Goal: Task Accomplishment & Management: Use online tool/utility

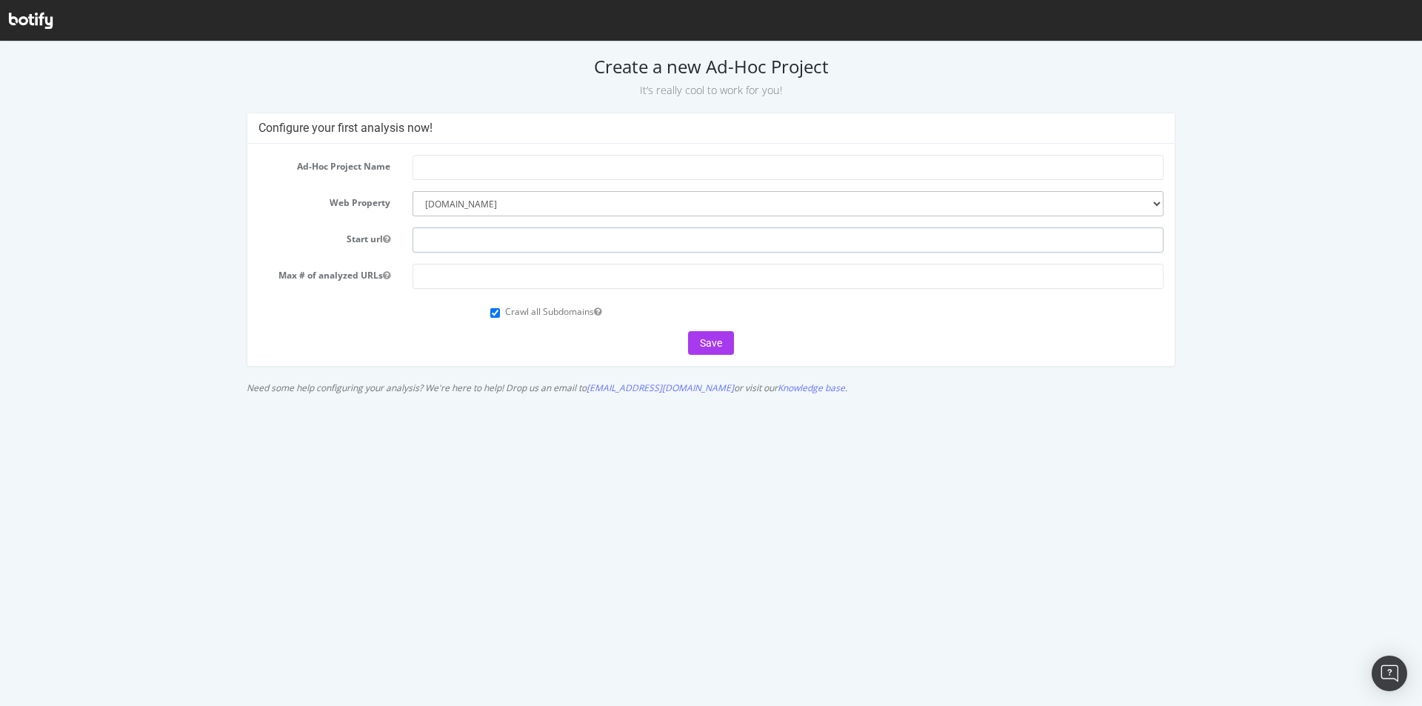
click at [482, 233] on input "text" at bounding box center [788, 239] width 751 height 25
paste input "[URL][DOMAIN_NAME]"
type input "[URL][DOMAIN_NAME]"
click at [487, 167] on input "text" at bounding box center [788, 167] width 751 height 25
drag, startPoint x: 450, startPoint y: 168, endPoint x: 457, endPoint y: 167, distance: 7.4
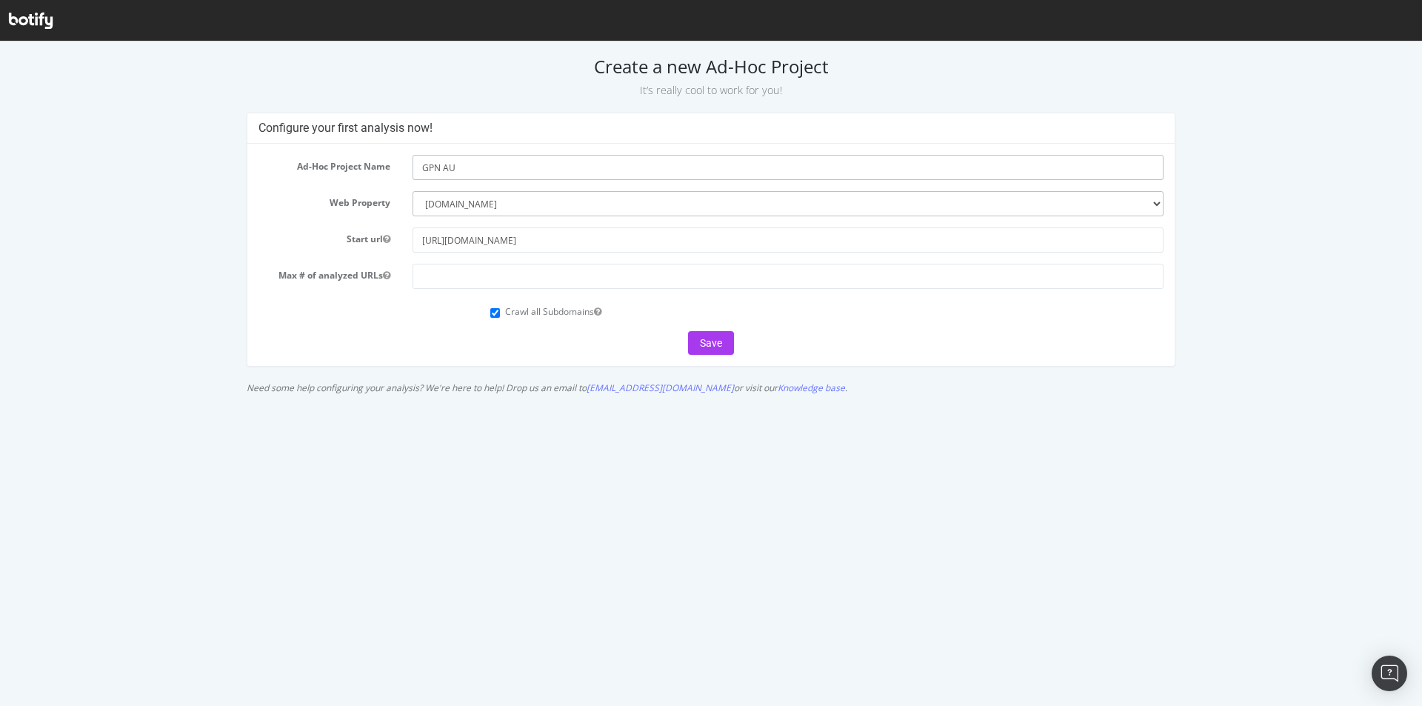
click at [457, 167] on input "GPN AU" at bounding box center [788, 167] width 751 height 25
click at [445, 165] on input "GPN AE" at bounding box center [788, 167] width 751 height 25
click at [485, 170] on input "GPN [GEOGRAPHIC_DATA]" at bounding box center [788, 167] width 751 height 25
type input "GPN [GEOGRAPHIC_DATA]"
click at [512, 269] on input "number" at bounding box center [788, 276] width 751 height 25
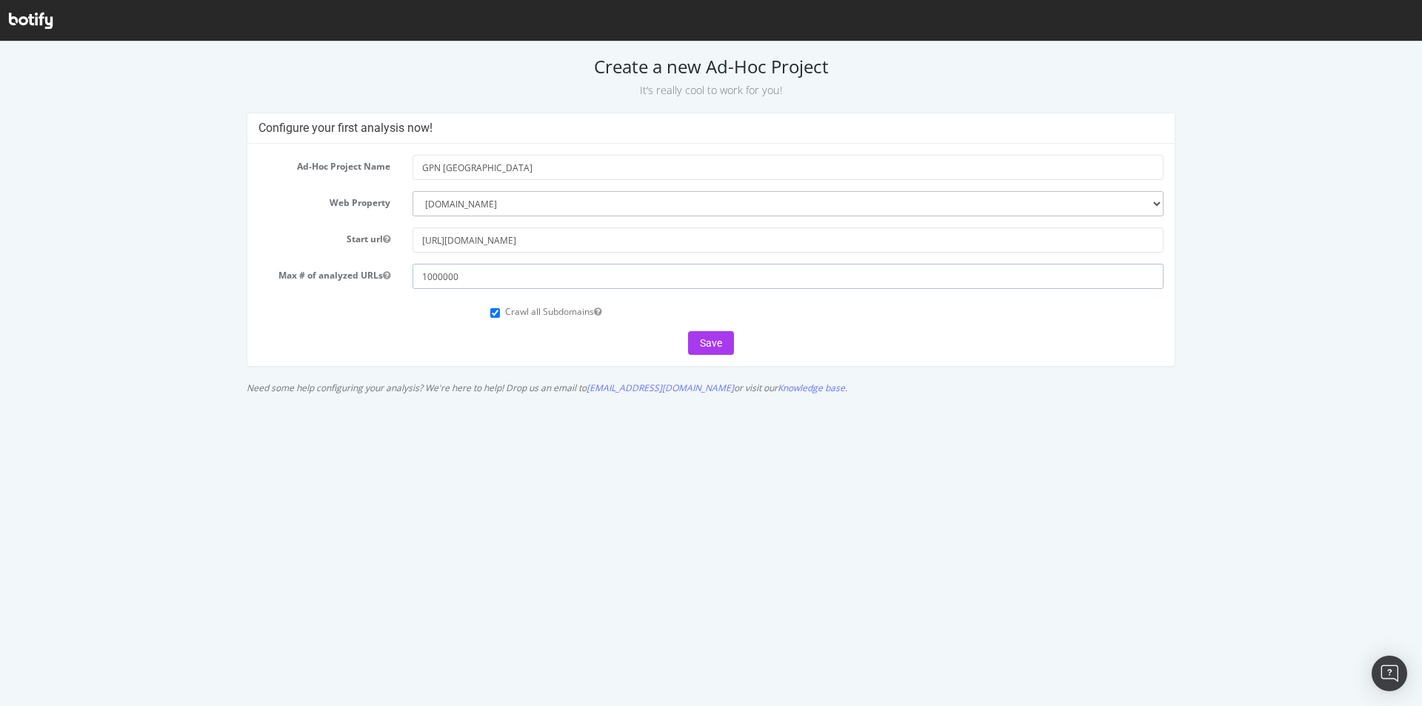
click at [442, 276] on input "1000000" at bounding box center [788, 276] width 751 height 25
type input "1000000"
click at [496, 309] on input "Crawl all Subdomains" at bounding box center [495, 313] width 10 height 10
checkbox input "false"
click at [724, 343] on button "Save" at bounding box center [711, 343] width 46 height 24
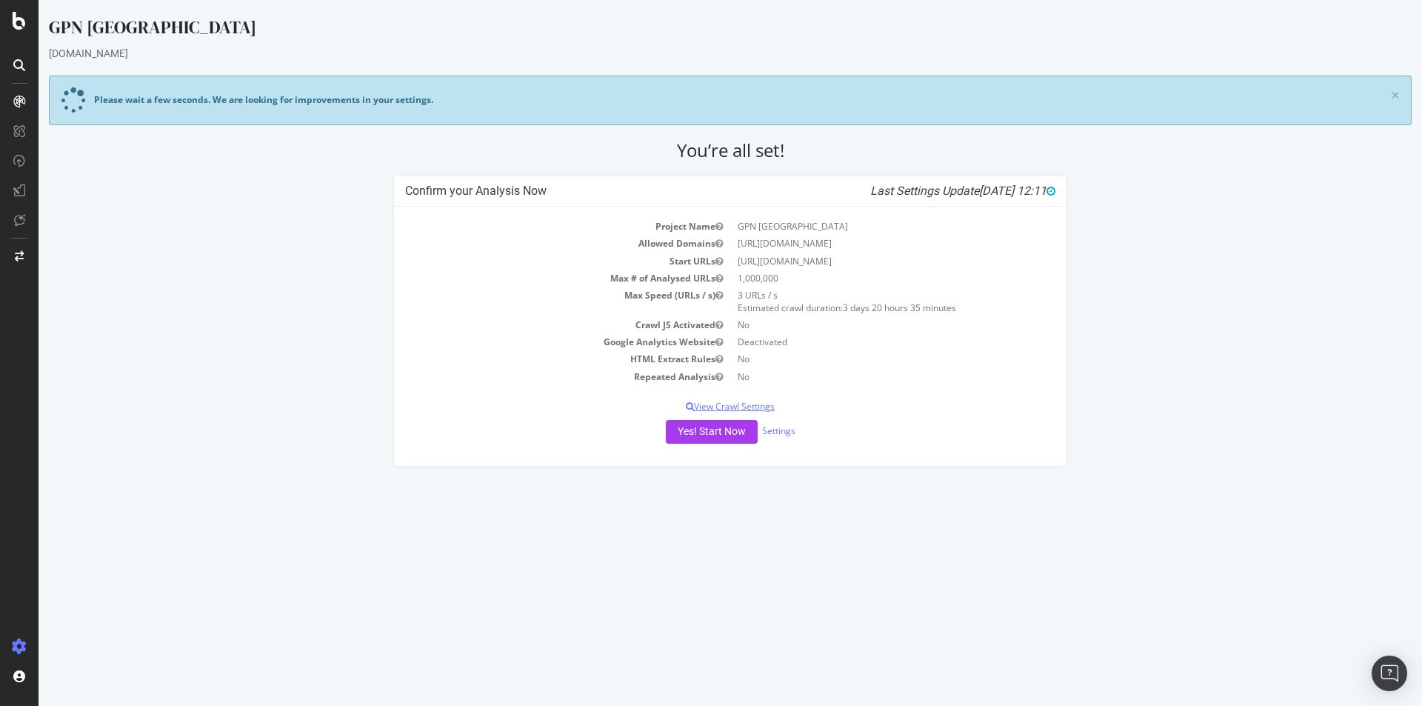
click at [759, 402] on p "View Crawl Settings" at bounding box center [730, 406] width 650 height 13
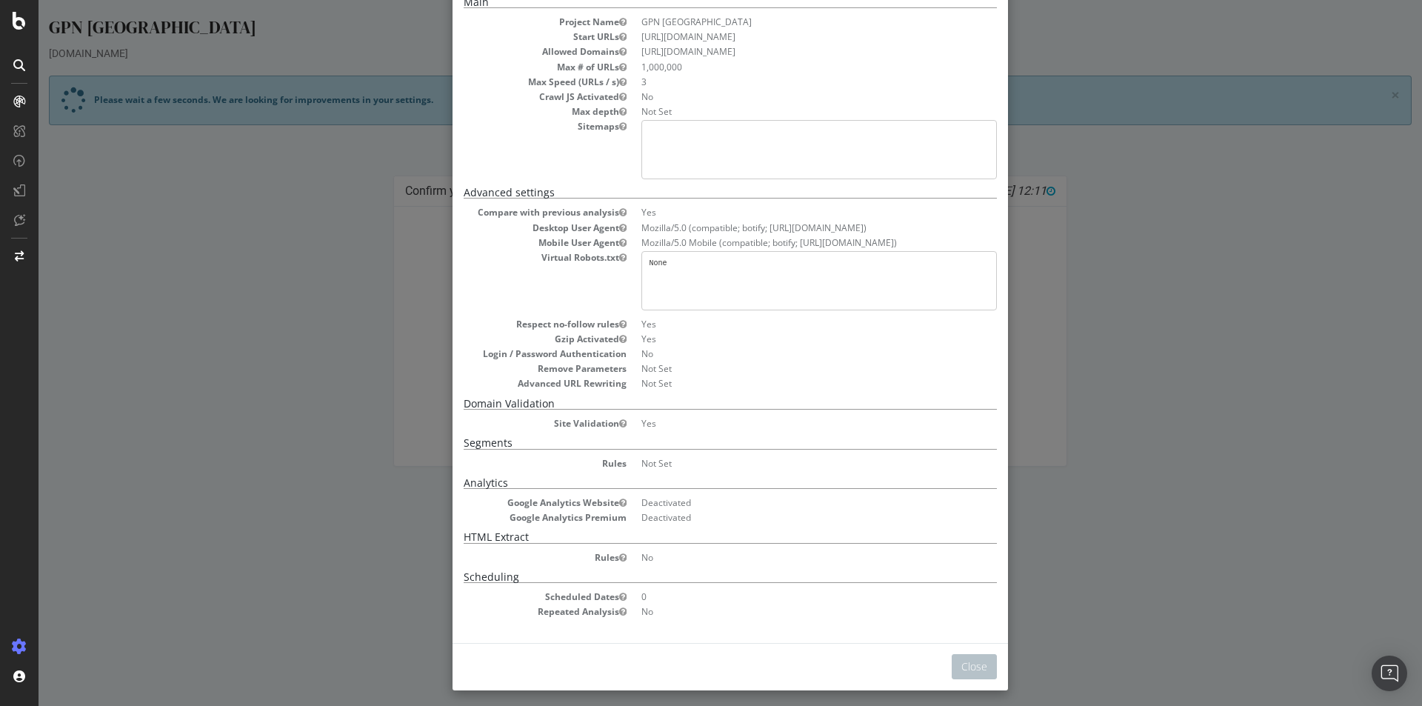
scroll to position [89, 0]
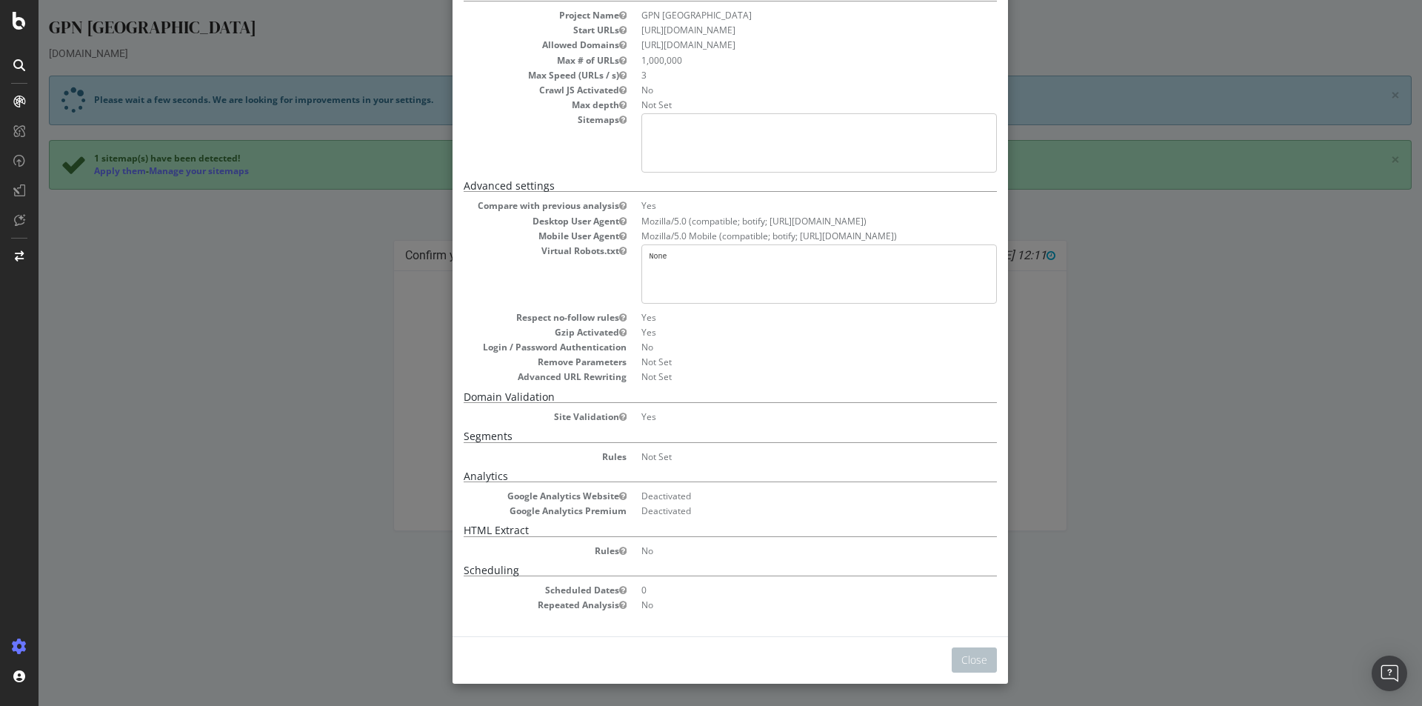
click at [1072, 390] on div "× Close Project Settings Main Project Name GPN UAE Start URLs [URL][DOMAIN_NAME…" at bounding box center [731, 353] width 1384 height 706
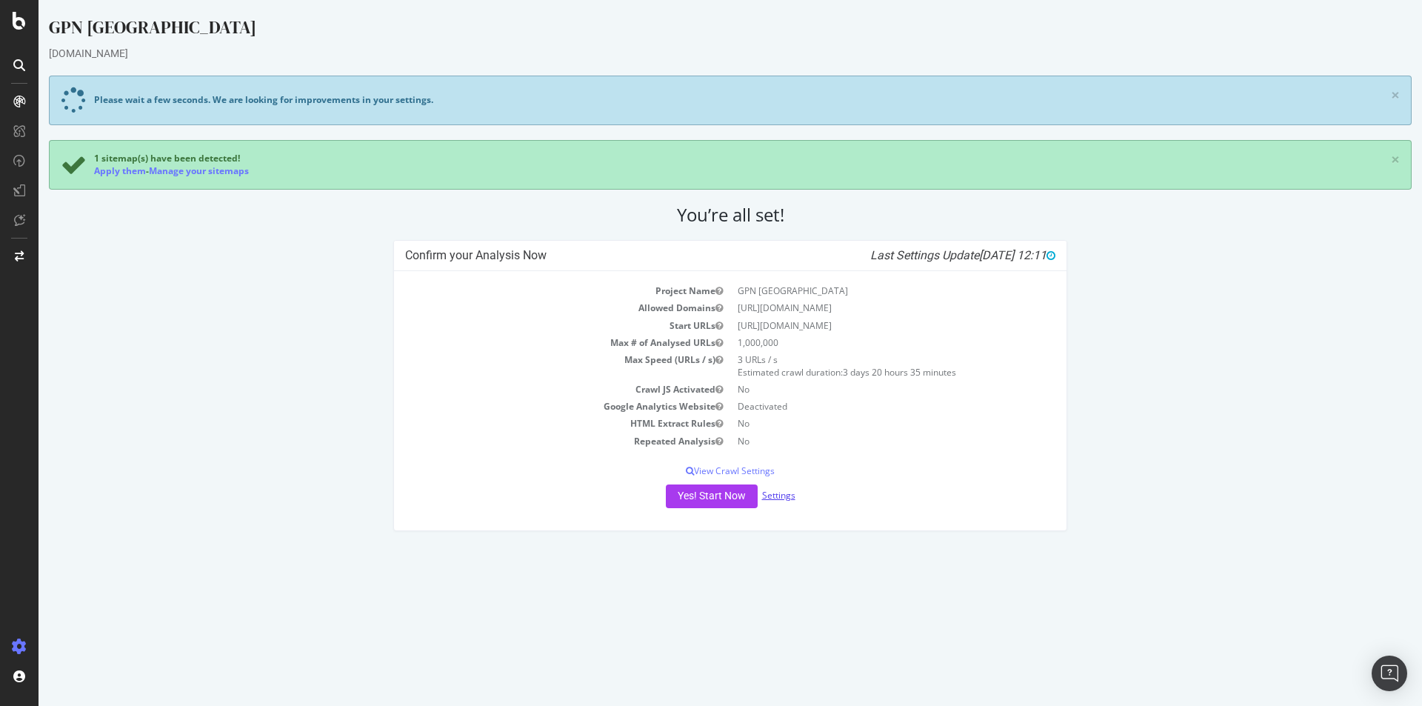
click at [792, 495] on link "Settings" at bounding box center [778, 495] width 33 height 13
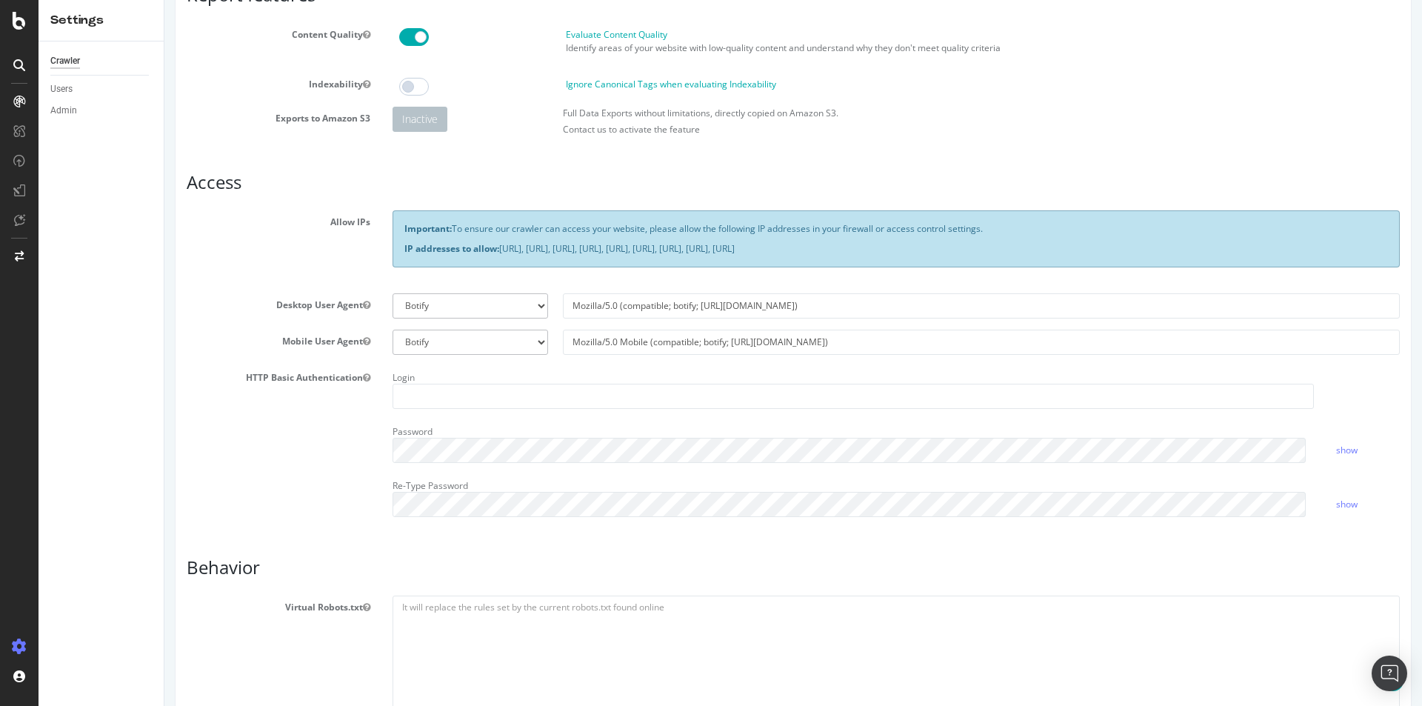
scroll to position [370, 0]
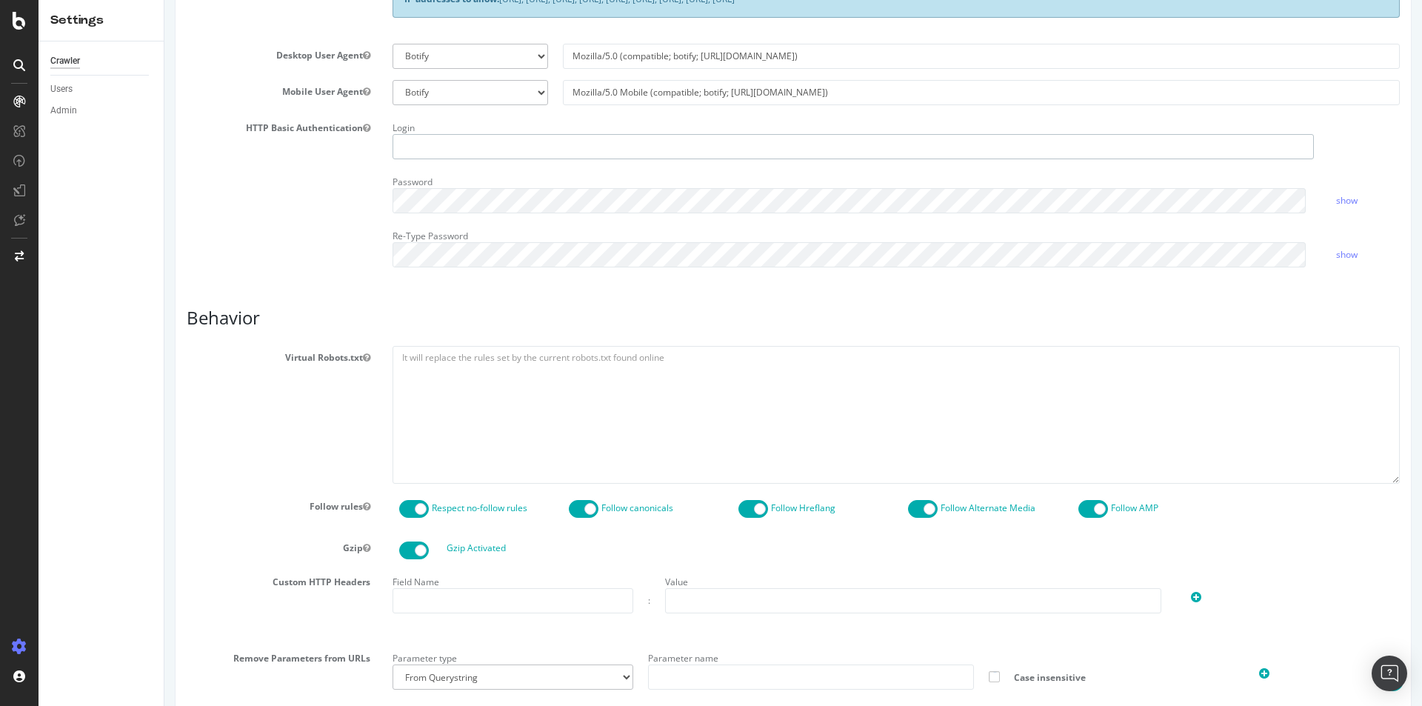
click at [438, 141] on input "text" at bounding box center [854, 146] width 922 height 25
type input "groupon"
click at [1346, 194] on link "show" at bounding box center [1347, 200] width 21 height 13
click at [1341, 257] on link "show" at bounding box center [1347, 254] width 21 height 13
click at [1341, 257] on link "hide" at bounding box center [1346, 254] width 18 height 13
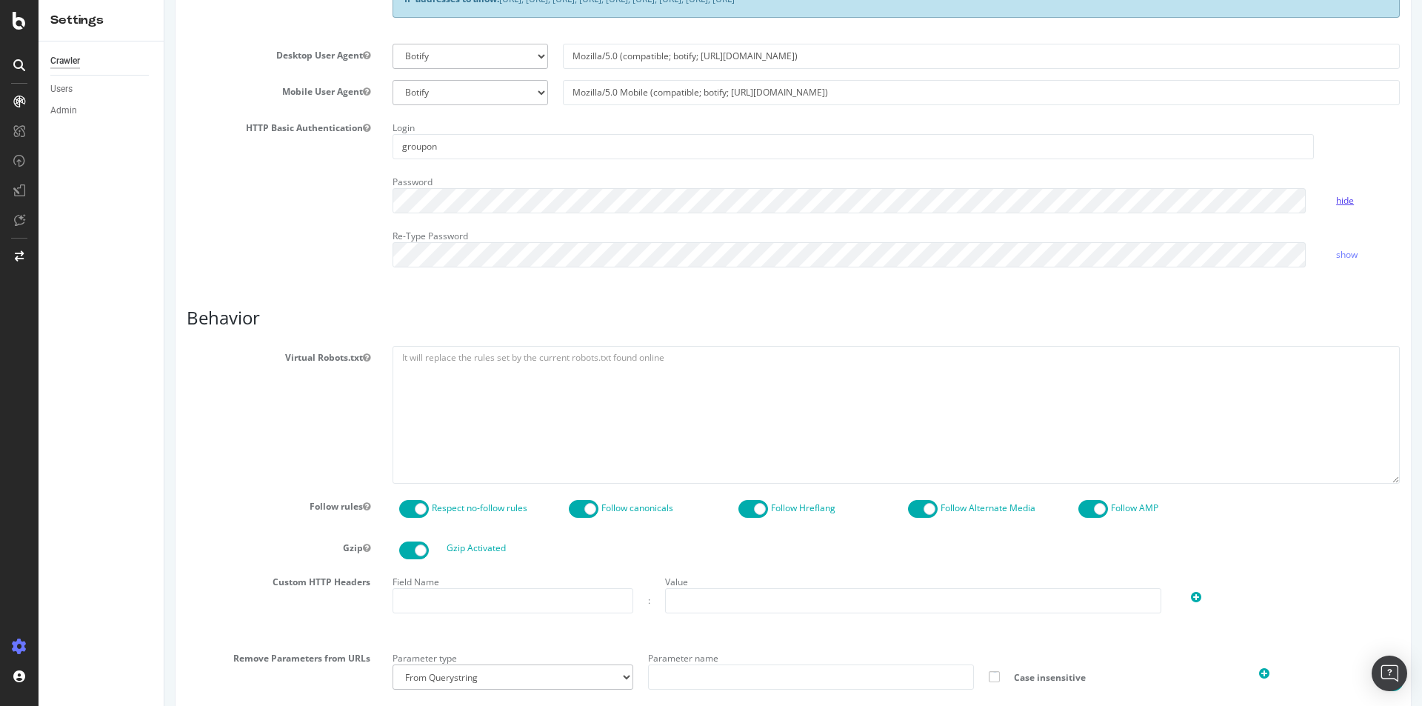
click at [1337, 196] on link "hide" at bounding box center [1346, 200] width 18 height 13
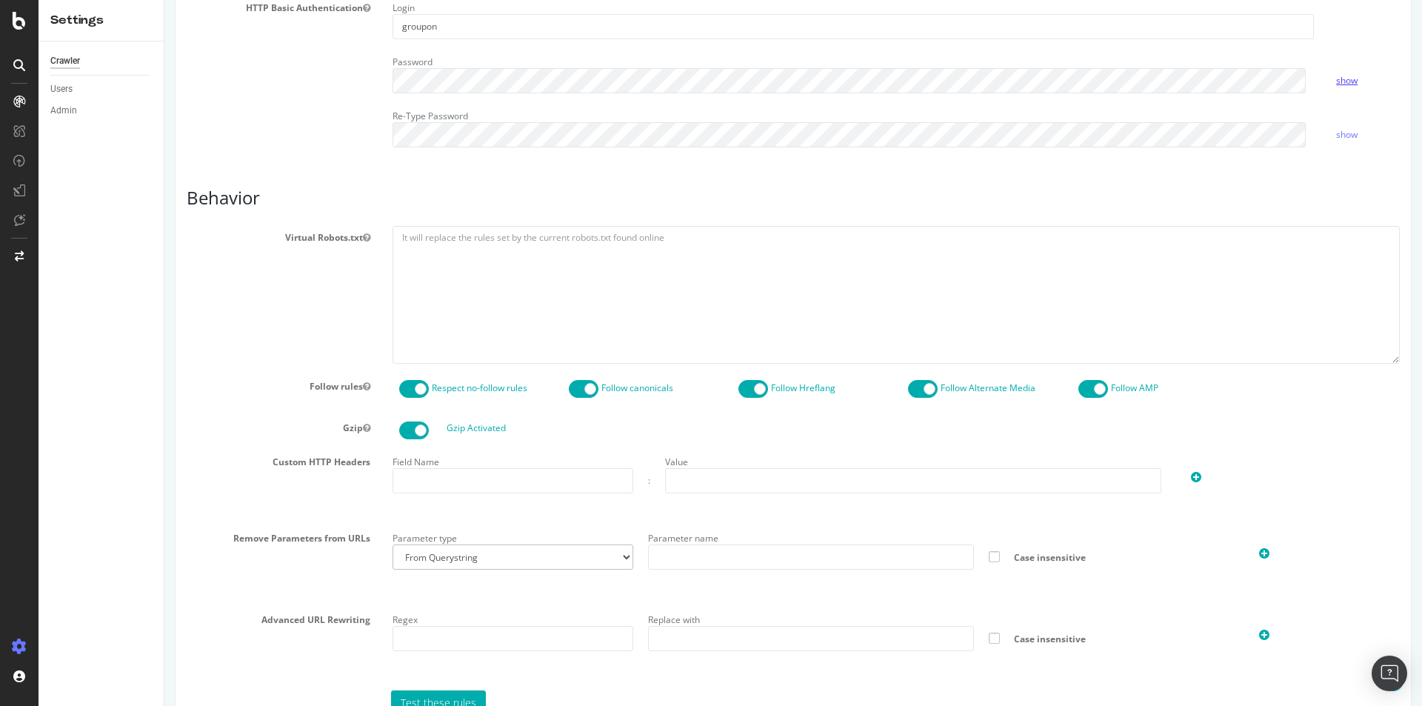
scroll to position [590, 0]
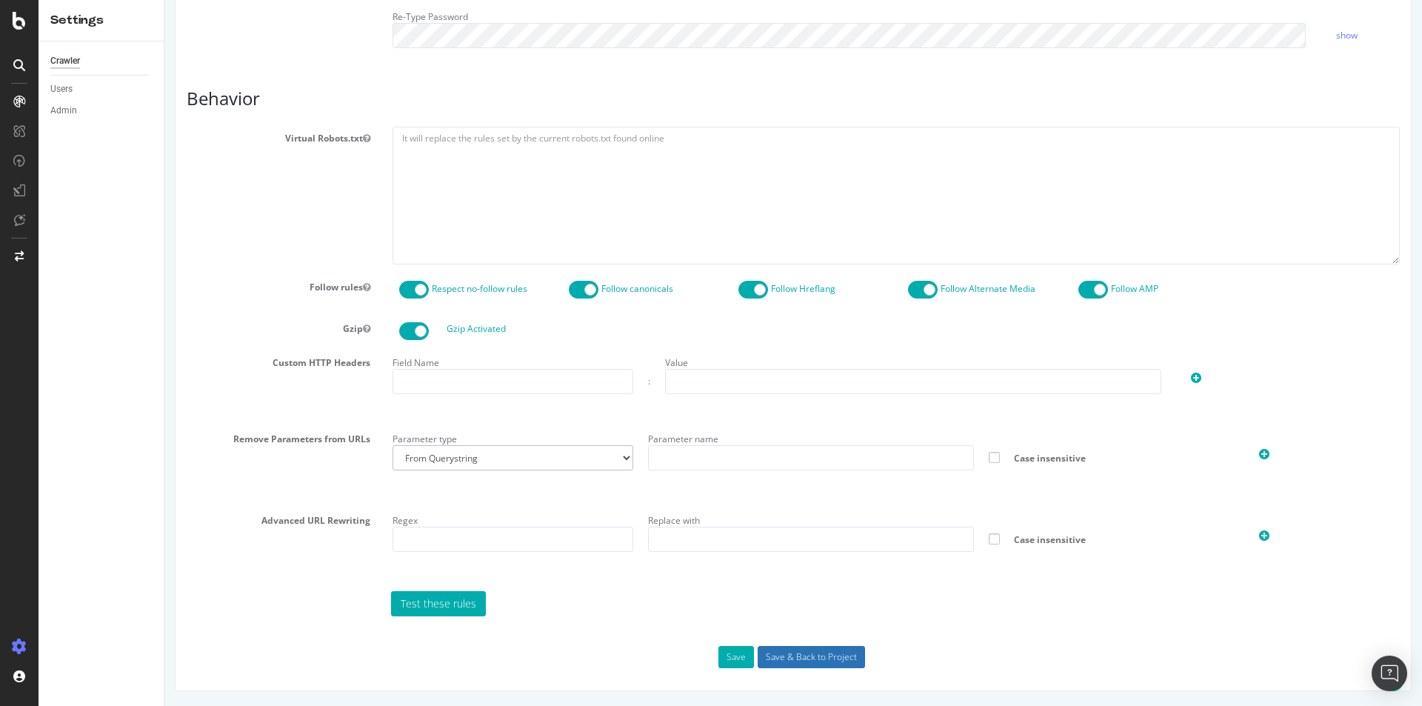
click at [785, 654] on input "Save & Back to Project" at bounding box center [811, 657] width 107 height 22
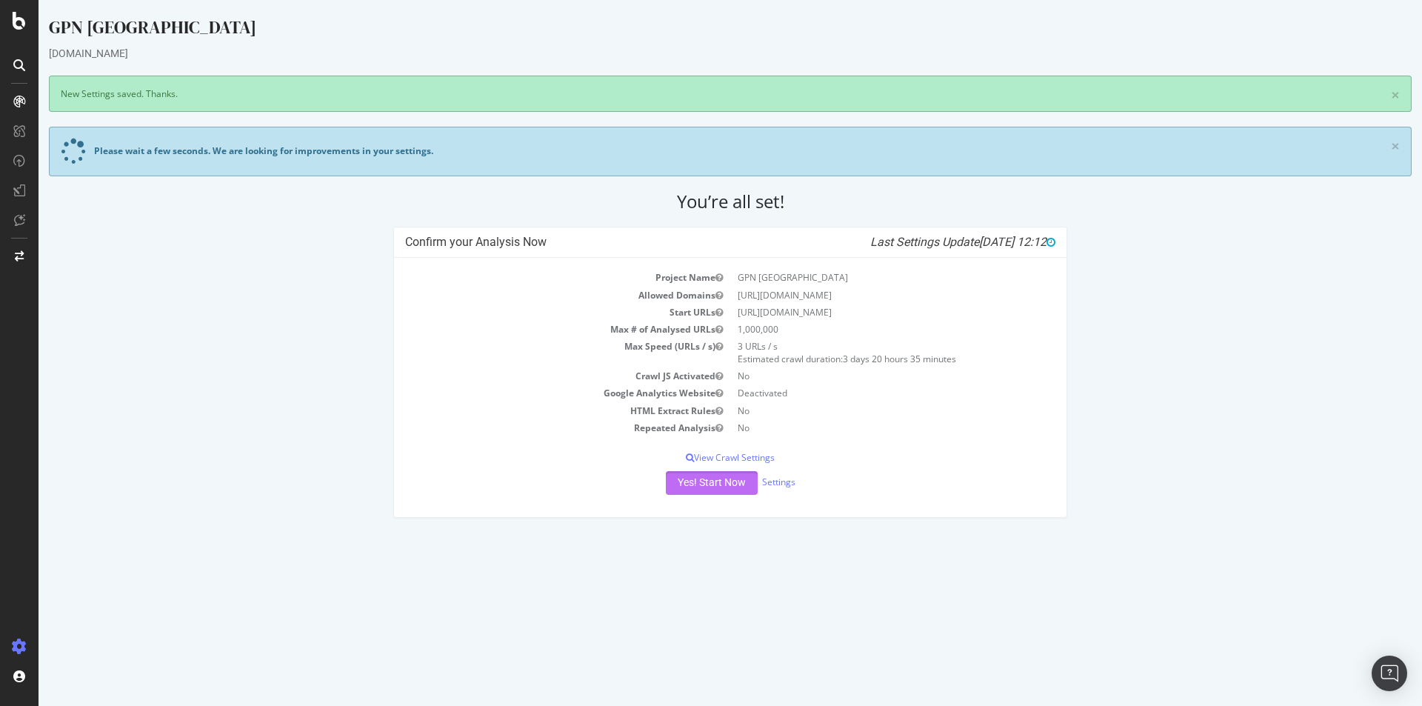
click at [719, 485] on button "Yes! Start Now" at bounding box center [712, 483] width 92 height 24
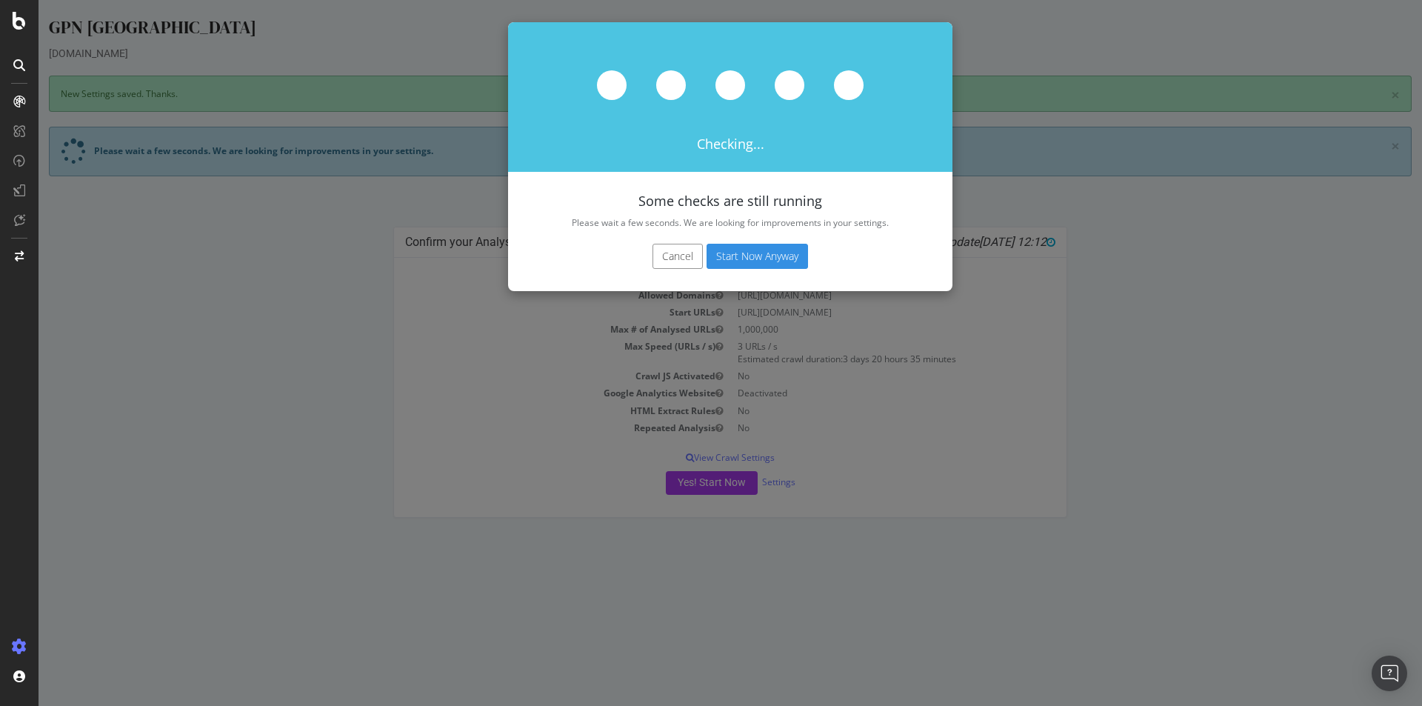
click at [748, 252] on button "Start Now Anyway" at bounding box center [757, 256] width 101 height 25
